Goal: Transaction & Acquisition: Purchase product/service

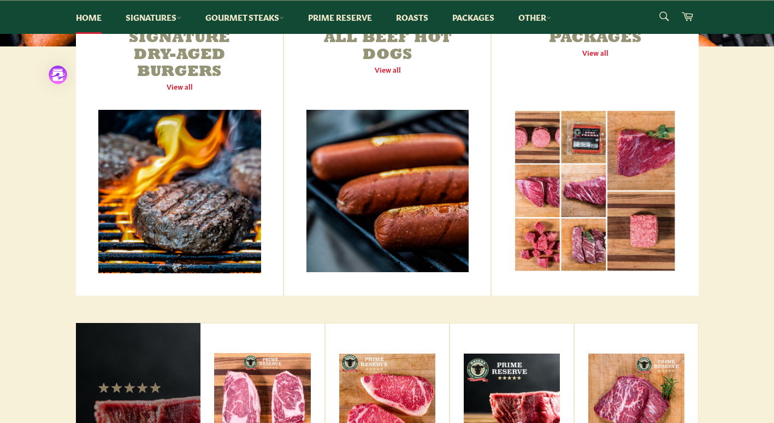
scroll to position [437, 0]
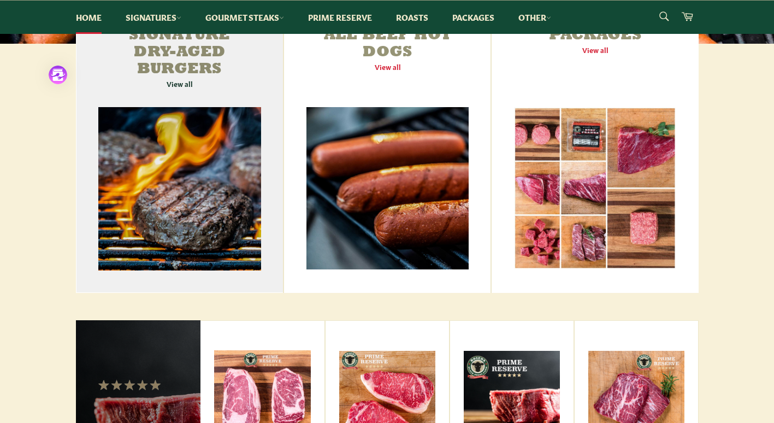
click at [187, 162] on link "Signature Dry-Aged Burgers View all" at bounding box center [180, 152] width 208 height 282
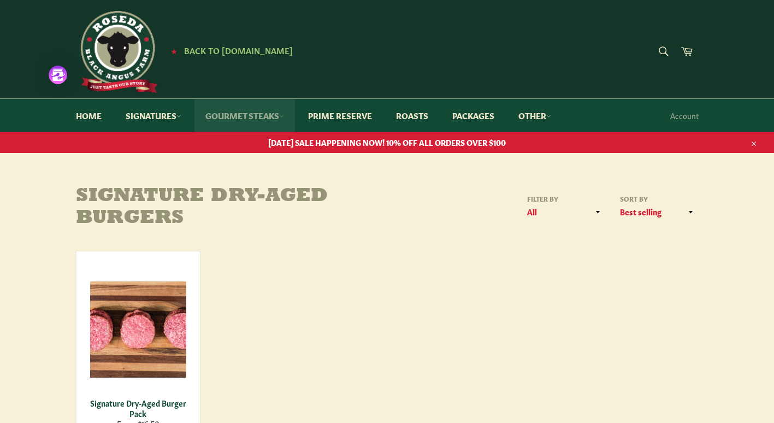
click at [263, 114] on link "Gourmet Steaks" at bounding box center [244, 115] width 101 height 33
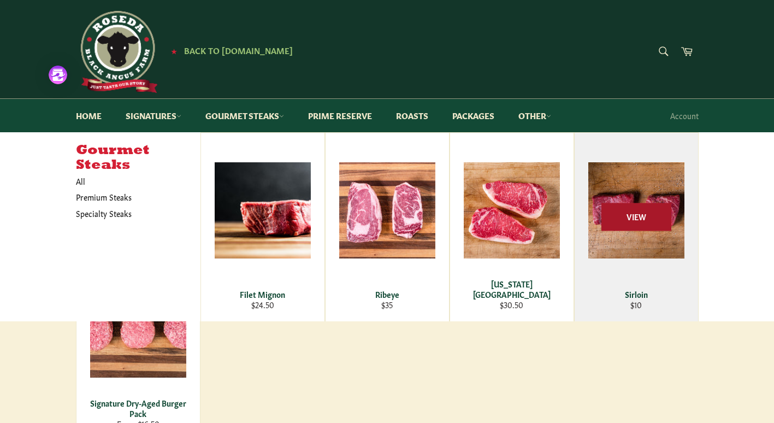
click at [631, 211] on span "View" at bounding box center [637, 217] width 70 height 28
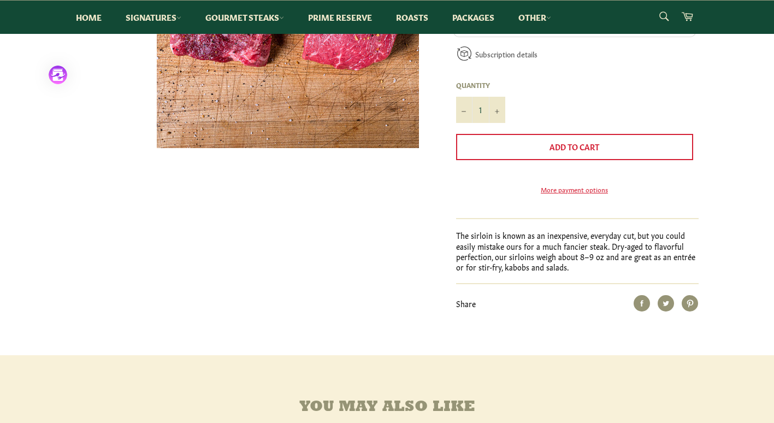
scroll to position [328, 0]
